Goal: Task Accomplishment & Management: Use online tool/utility

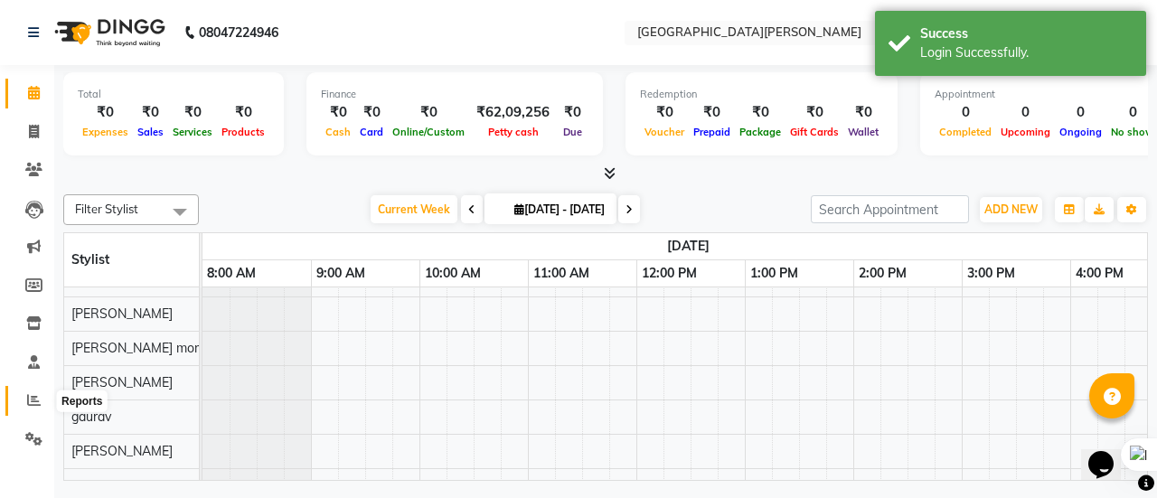
click at [25, 395] on span at bounding box center [34, 401] width 32 height 21
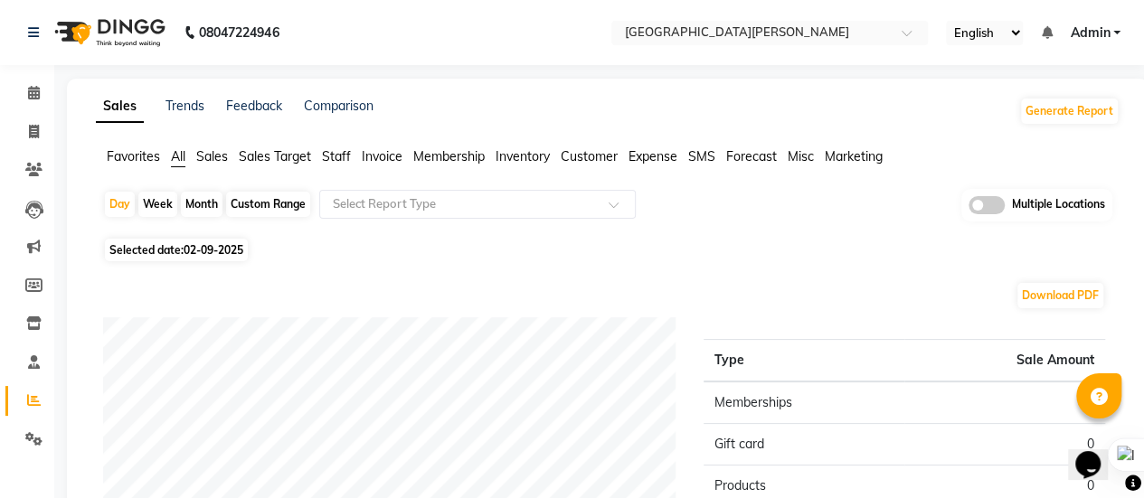
click at [198, 197] on div "Month" at bounding box center [202, 204] width 42 height 25
select select "9"
select select "2025"
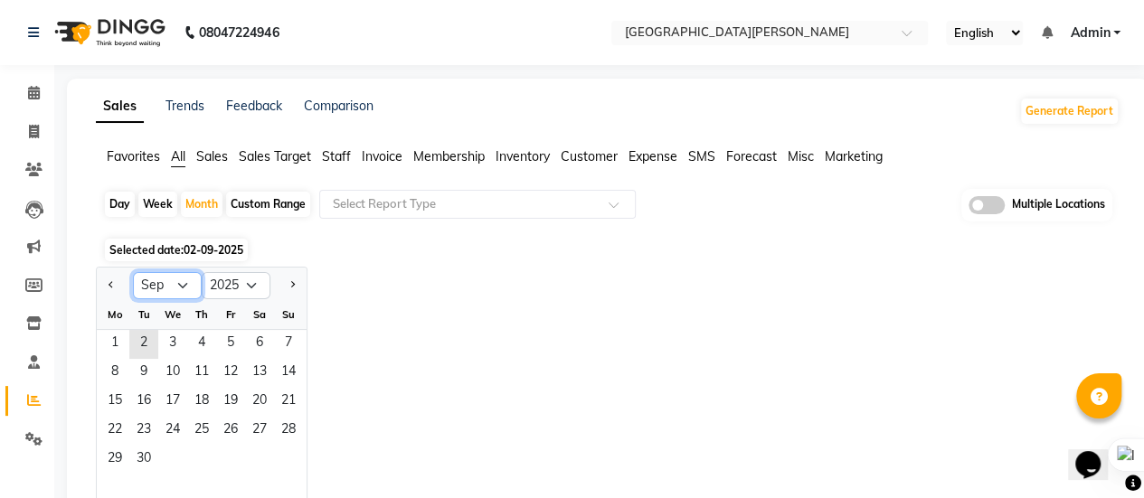
click at [186, 276] on select "Jan Feb Mar Apr May Jun [DATE] Aug Sep Oct Nov Dec" at bounding box center [167, 285] width 69 height 27
select select "8"
click at [133, 272] on select "Jan Feb Mar Apr May Jun [DATE] Aug Sep Oct Nov Dec" at bounding box center [167, 285] width 69 height 27
click at [229, 339] on span "1" at bounding box center [230, 344] width 29 height 29
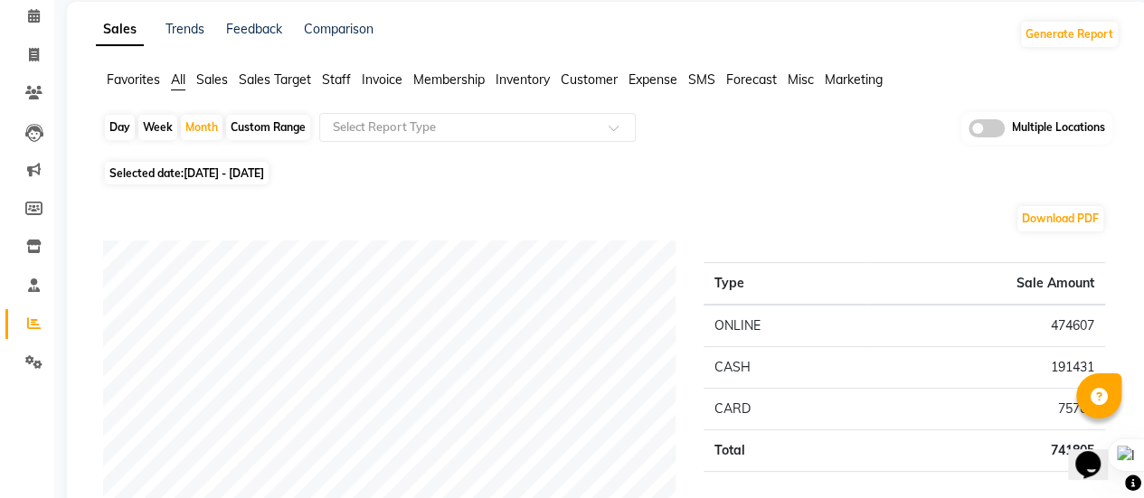
scroll to position [181, 0]
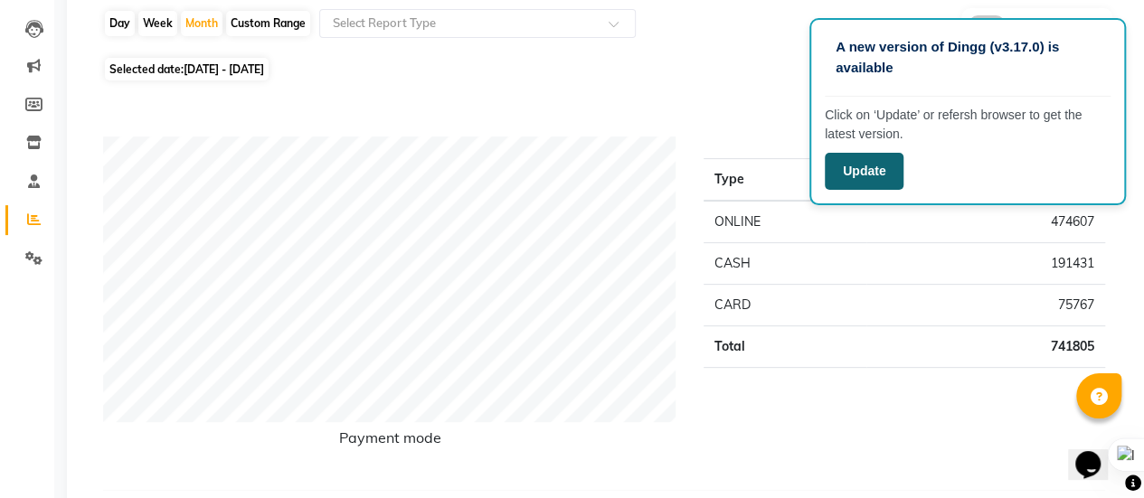
click at [861, 171] on button "Update" at bounding box center [863, 171] width 79 height 37
